Goal: Information Seeking & Learning: Learn about a topic

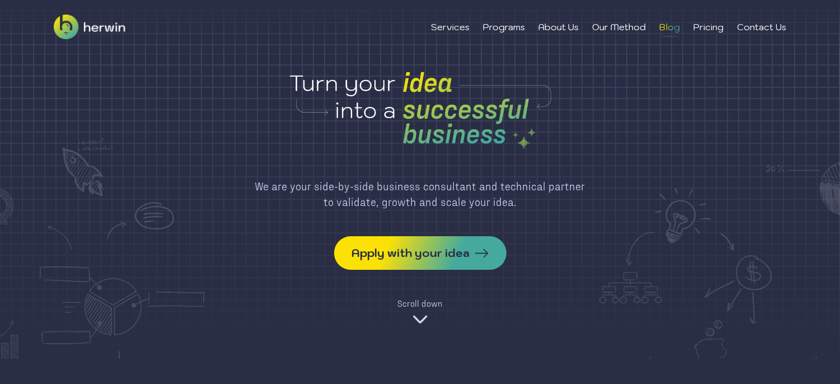
click at [659, 25] on li "Blog" at bounding box center [669, 26] width 21 height 13
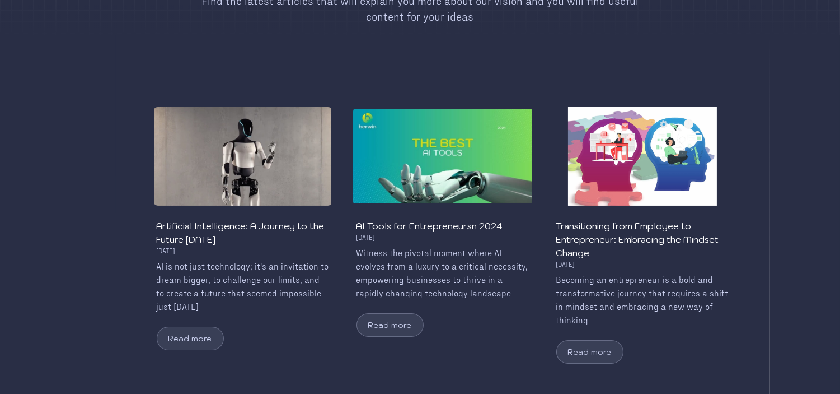
scroll to position [168, 0]
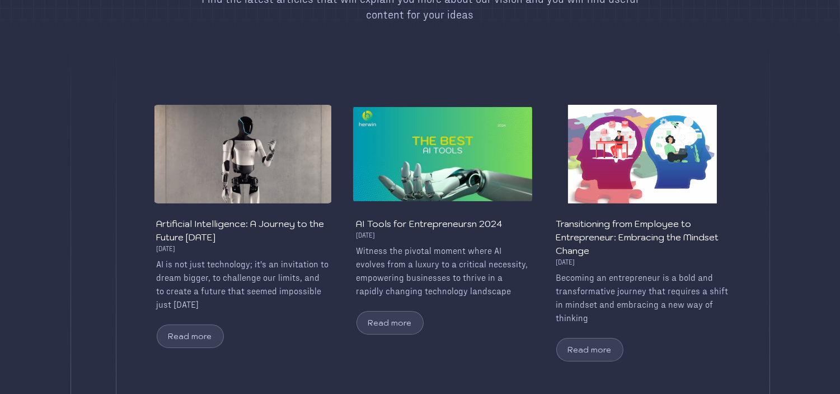
click at [260, 174] on img at bounding box center [242, 154] width 179 height 99
click at [200, 335] on button "Read more" at bounding box center [190, 336] width 67 height 24
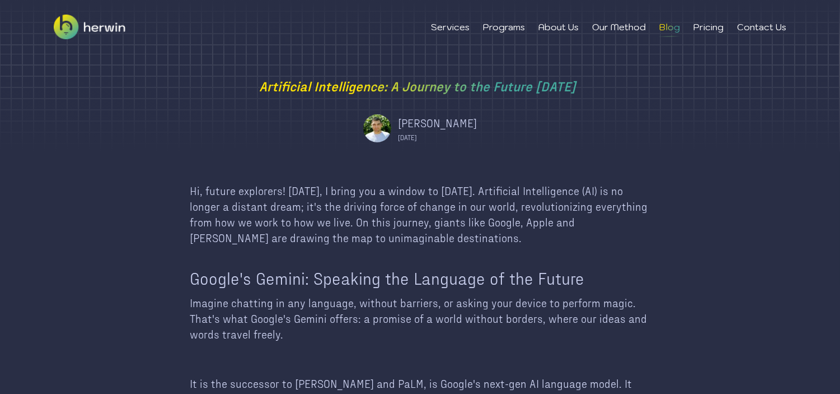
click at [661, 29] on li "Blog" at bounding box center [669, 26] width 21 height 13
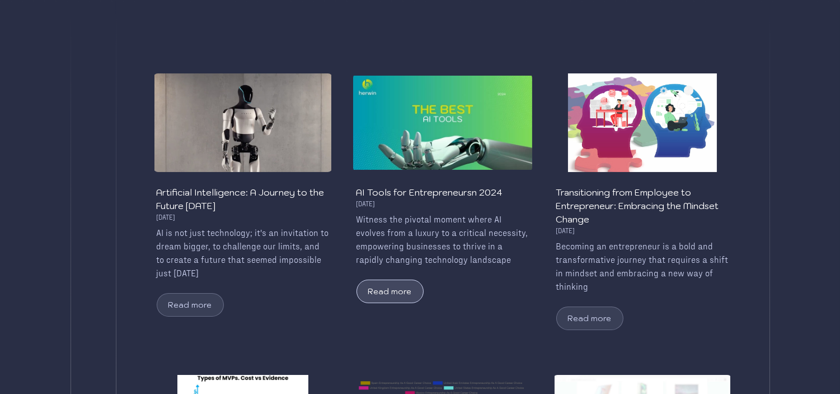
scroll to position [199, 0]
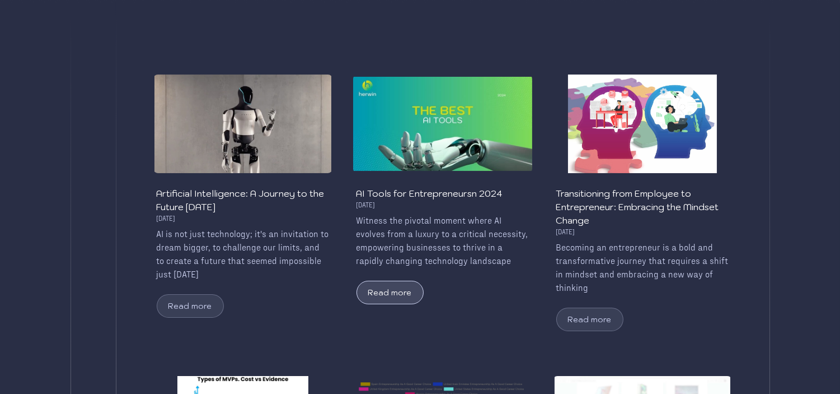
click at [383, 287] on button "Read more" at bounding box center [390, 292] width 67 height 24
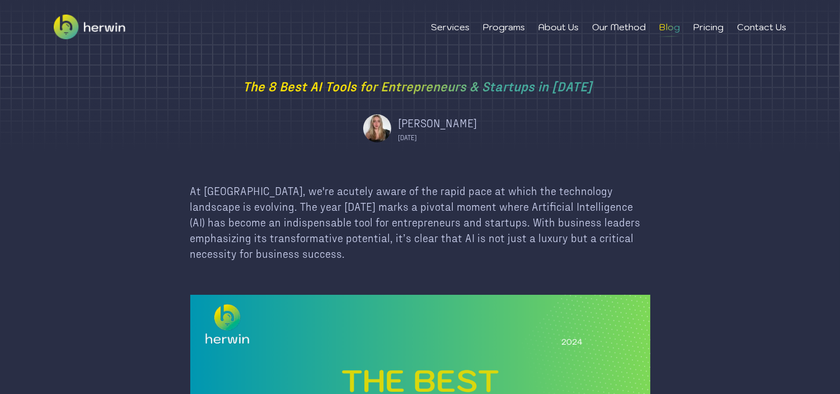
click at [662, 26] on li "Blog" at bounding box center [669, 26] width 21 height 13
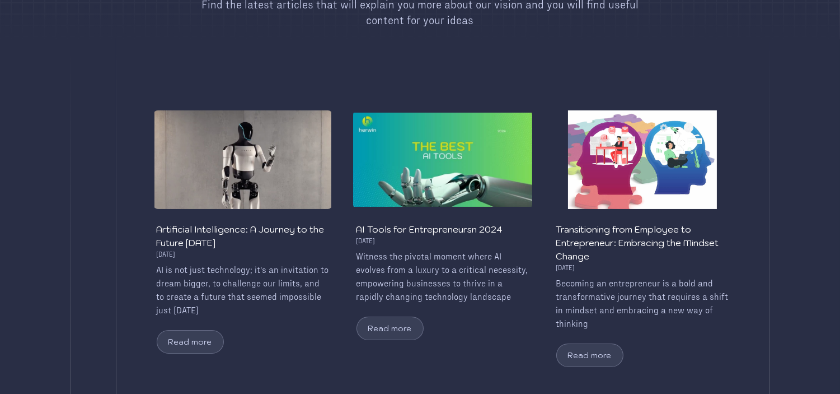
scroll to position [163, 0]
click at [191, 335] on button "Read more" at bounding box center [190, 341] width 67 height 24
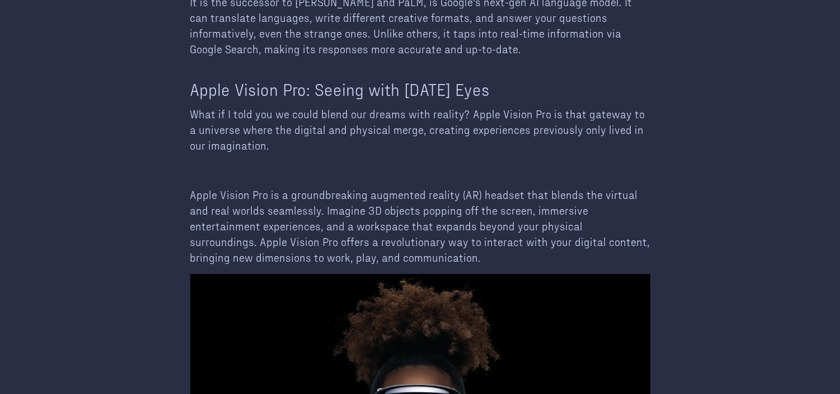
scroll to position [344, 0]
